Goal: Task Accomplishment & Management: Use online tool/utility

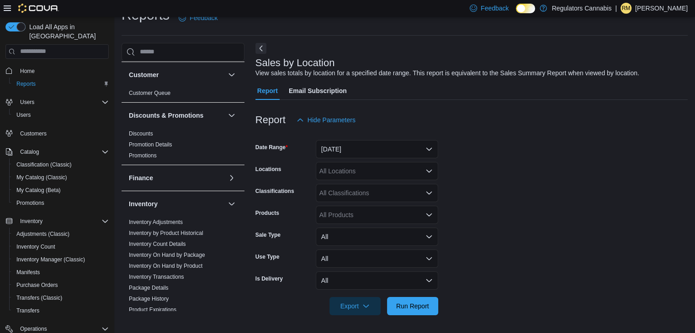
scroll to position [54, 0]
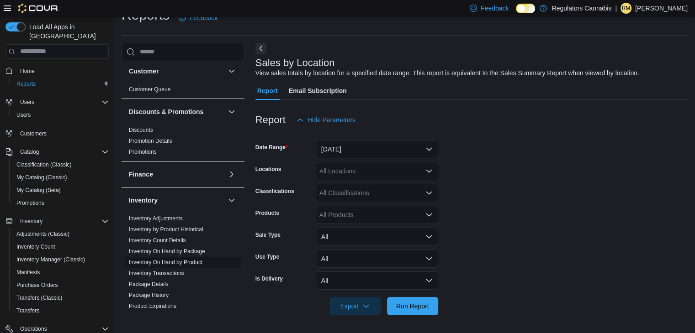
click at [150, 259] on link "Inventory On Hand by Product" at bounding box center [166, 262] width 74 height 6
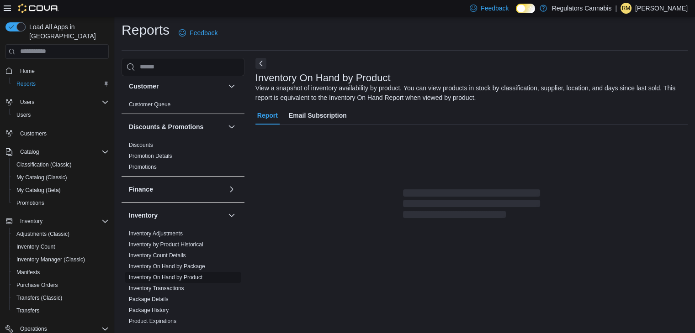
scroll to position [31, 0]
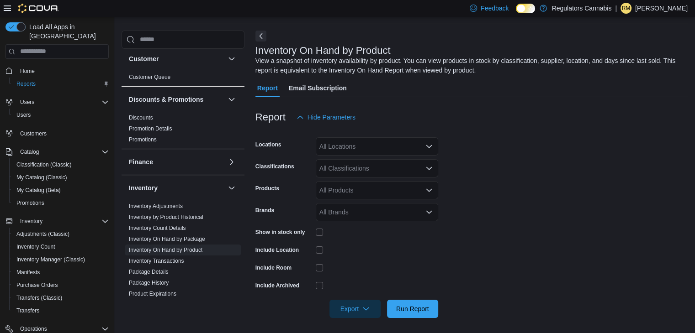
click at [368, 147] on div "All Locations" at bounding box center [377, 146] width 122 height 18
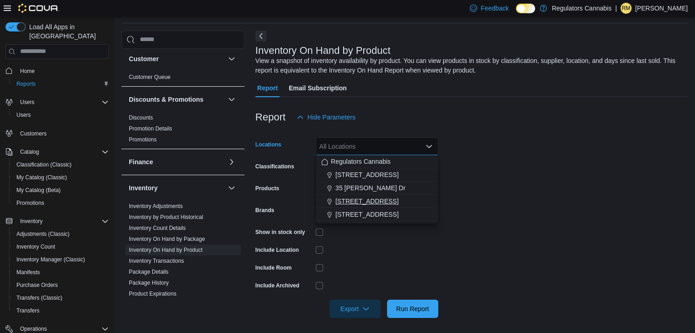
click at [347, 198] on span "[STREET_ADDRESS]" at bounding box center [366, 201] width 63 height 9
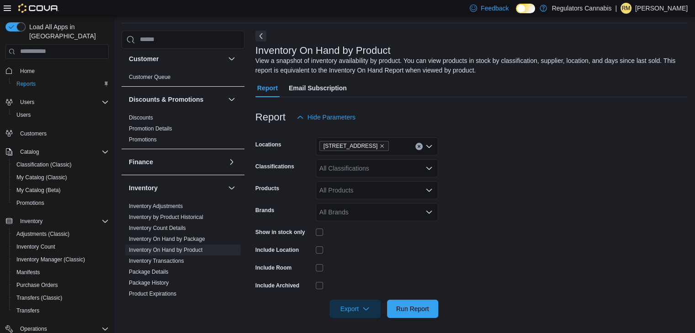
click at [472, 154] on form "Locations [STREET_ADDRESS] Classifications All Classifications Products All Pro…" at bounding box center [471, 223] width 432 height 192
click at [378, 167] on div "All Classifications" at bounding box center [377, 168] width 122 height 18
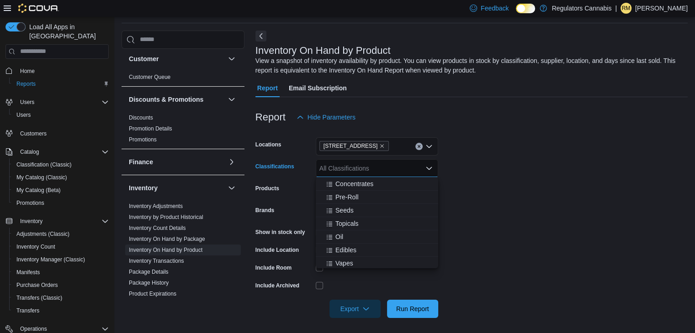
scroll to position [53, 0]
click at [348, 249] on span "Edibles" at bounding box center [345, 249] width 21 height 9
click at [494, 243] on form "Locations [STREET_ADDRESS] Classifications Edibles Combo box. Selected. Edibles…" at bounding box center [471, 223] width 432 height 192
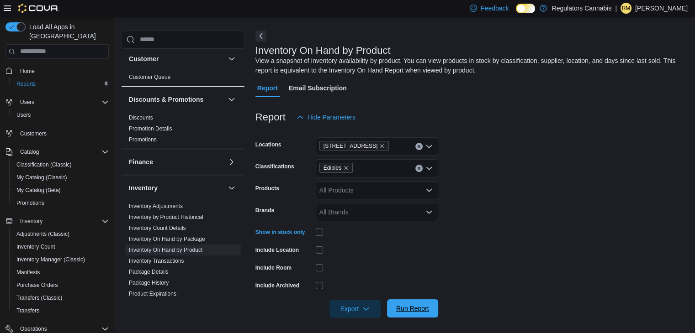
click at [421, 308] on span "Run Report" at bounding box center [412, 308] width 33 height 9
click at [370, 308] on span "Export" at bounding box center [355, 309] width 40 height 18
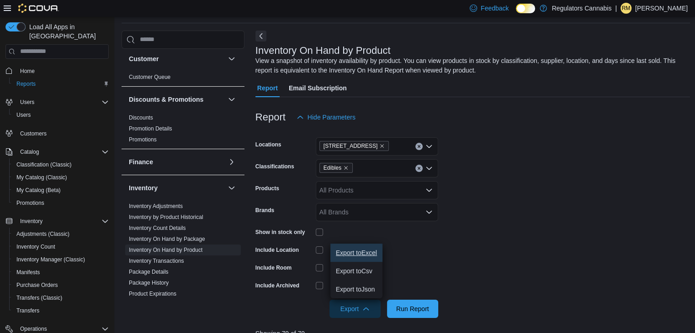
click at [365, 254] on span "Export to Excel" at bounding box center [356, 252] width 41 height 7
